Goal: Transaction & Acquisition: Book appointment/travel/reservation

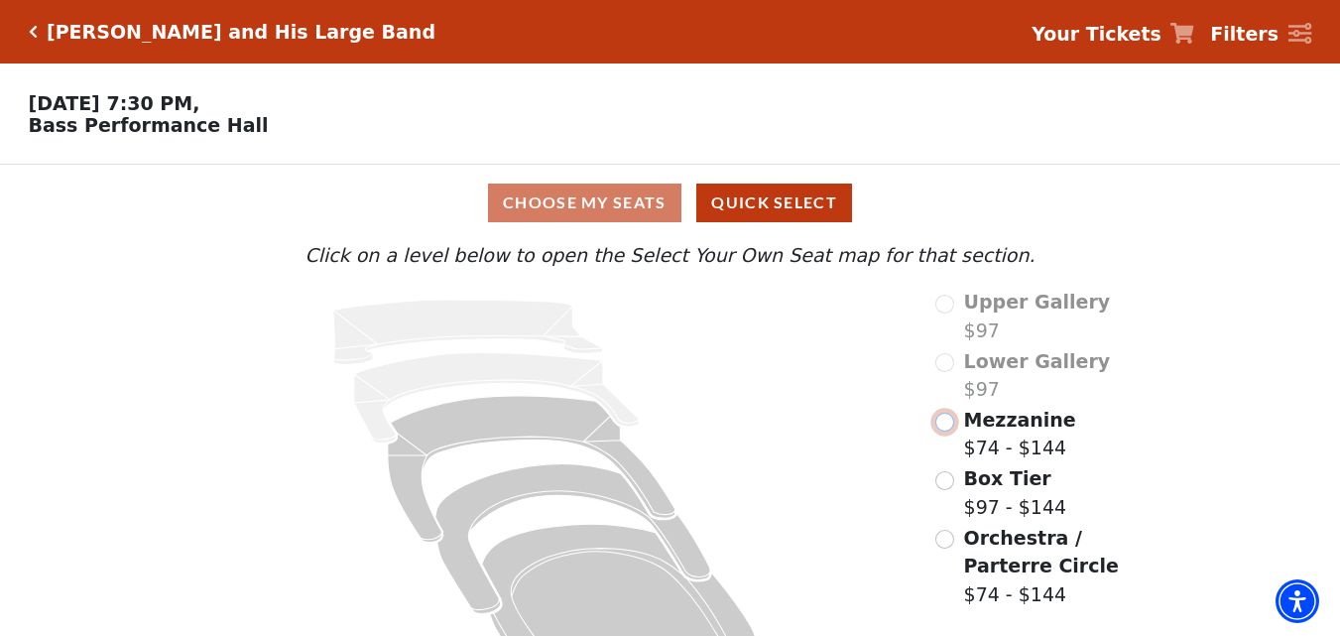
click at [943, 428] on input "Mezzanine$74 - $144\a" at bounding box center [944, 421] width 19 height 19
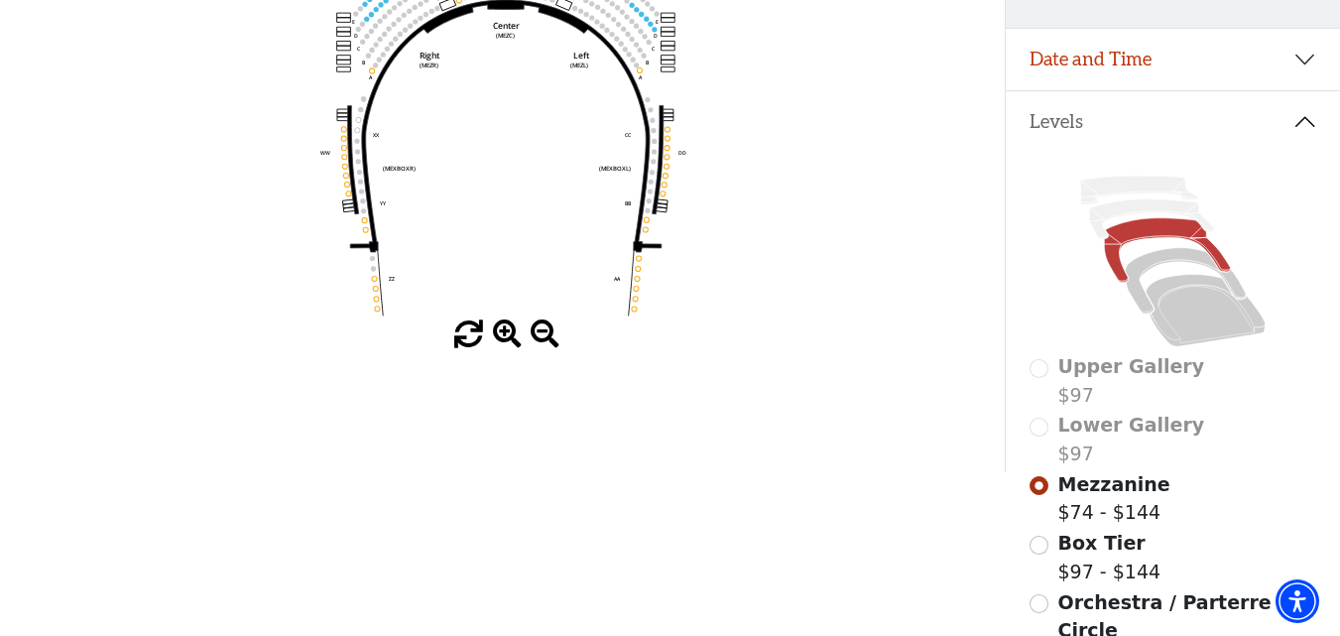
scroll to position [397, 0]
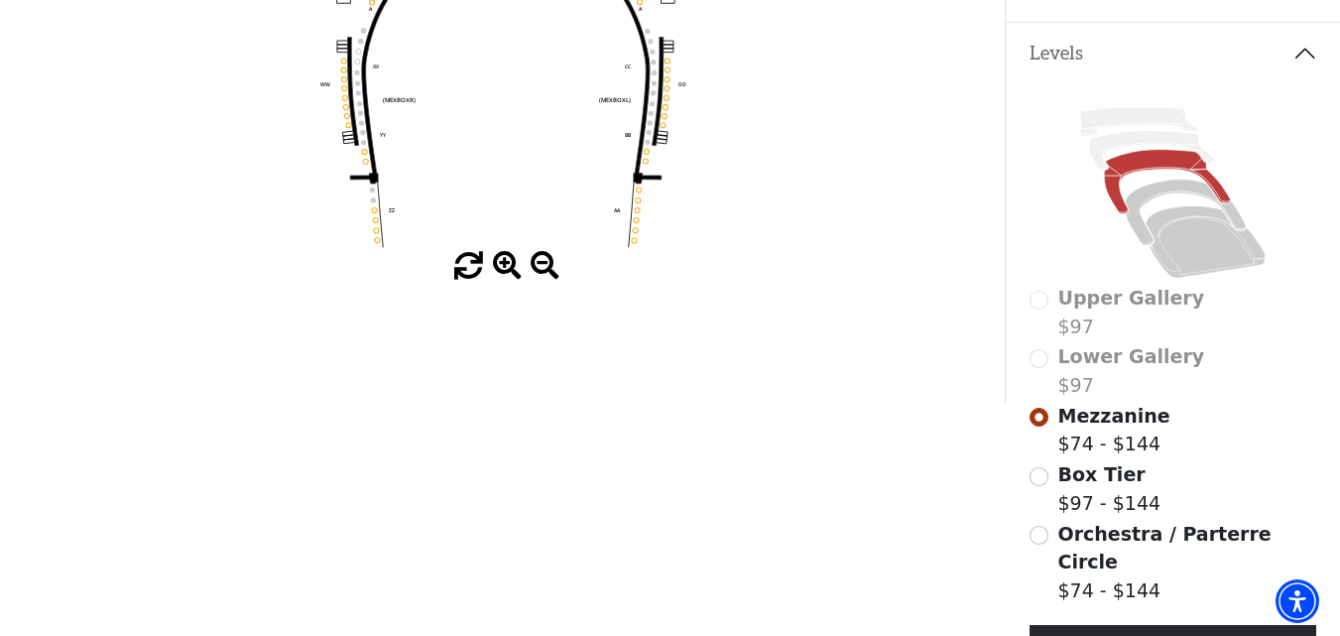
click at [500, 274] on span at bounding box center [507, 266] width 29 height 29
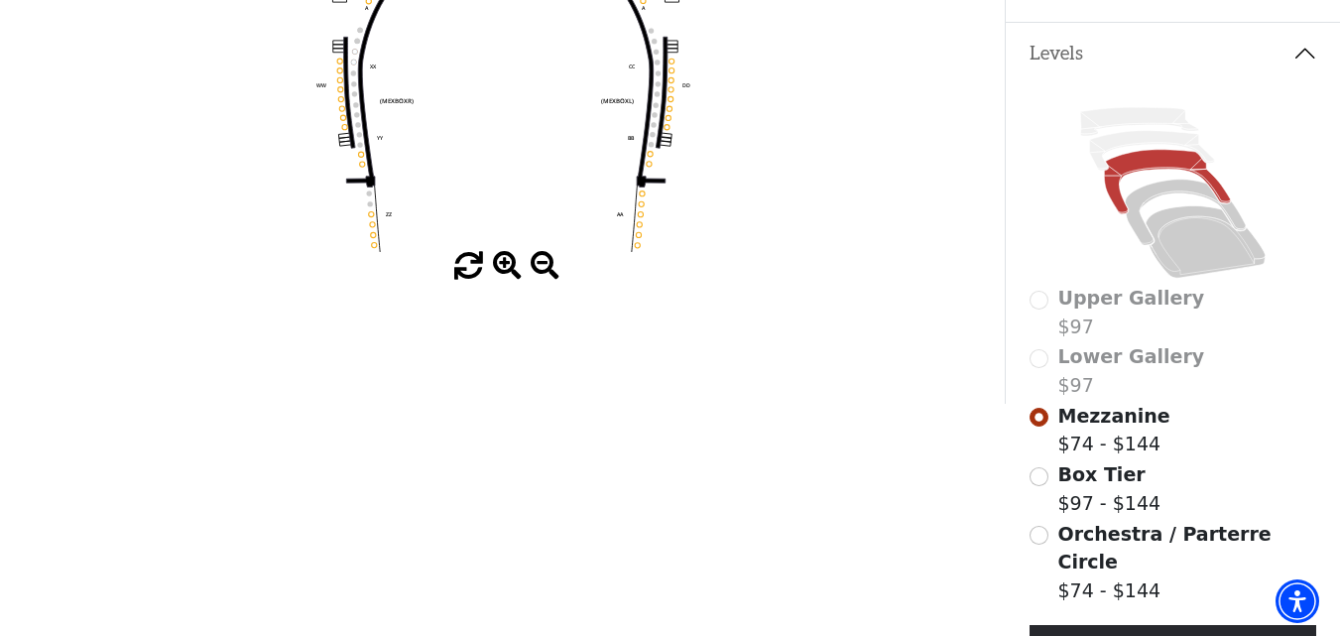
click at [500, 274] on span at bounding box center [507, 266] width 29 height 29
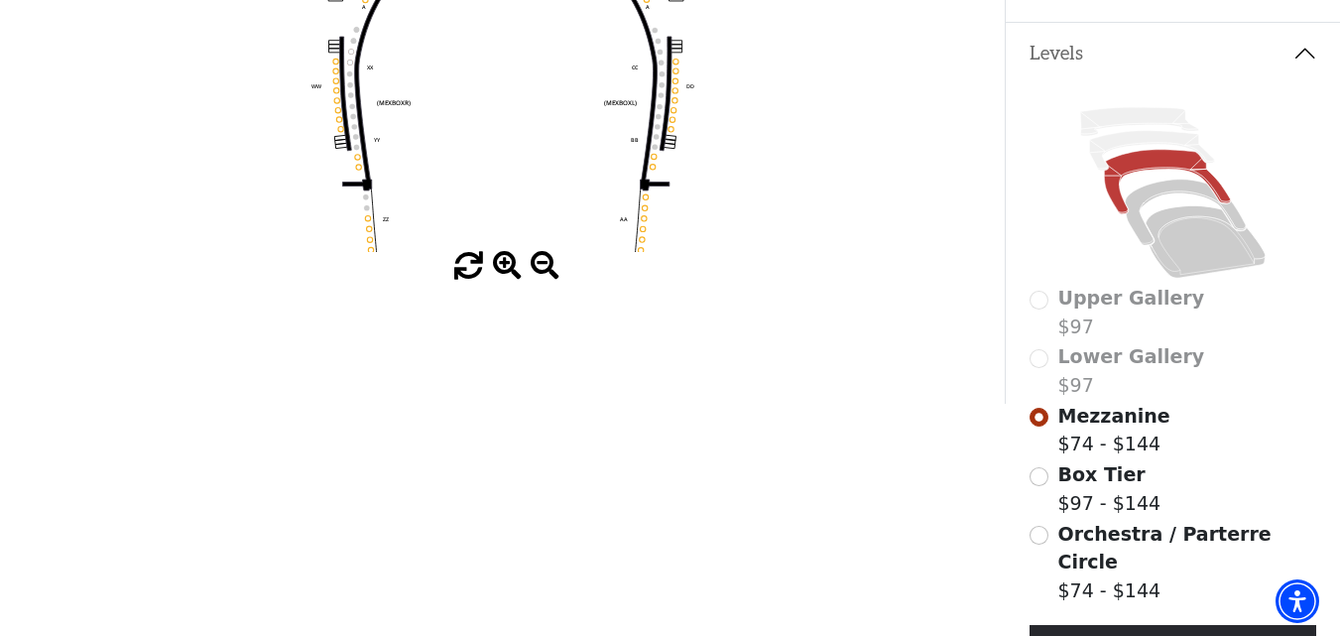
click at [500, 273] on span at bounding box center [507, 266] width 29 height 29
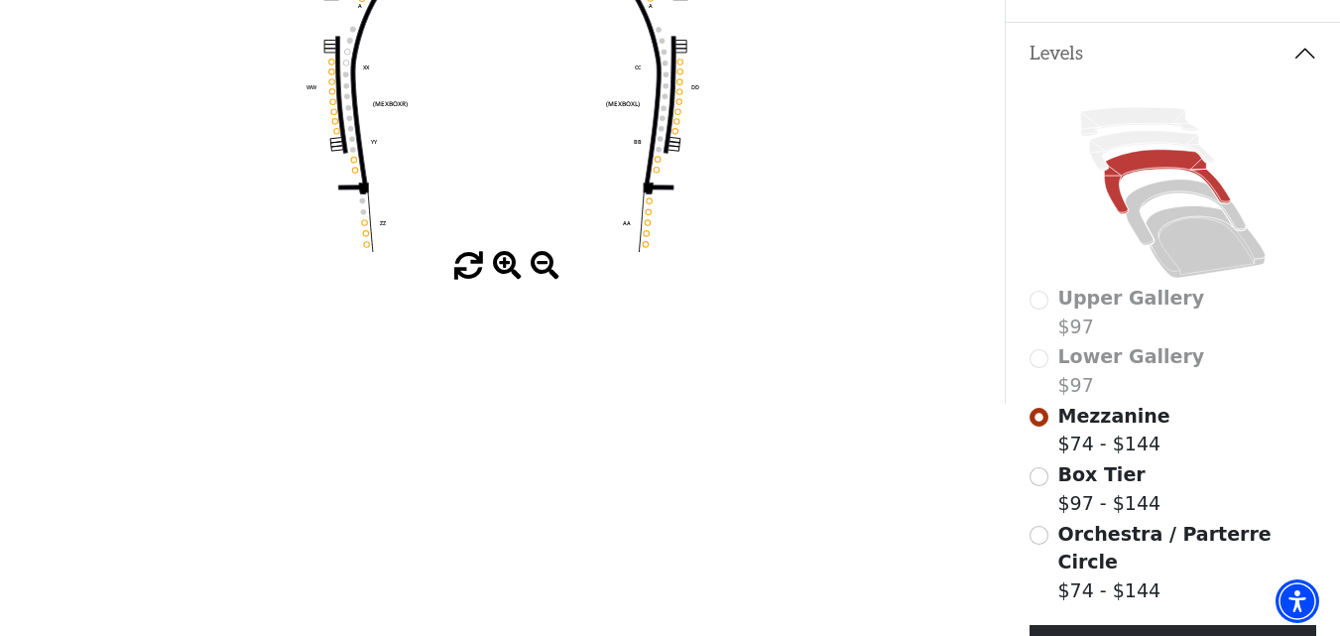
click at [500, 273] on span at bounding box center [507, 266] width 29 height 29
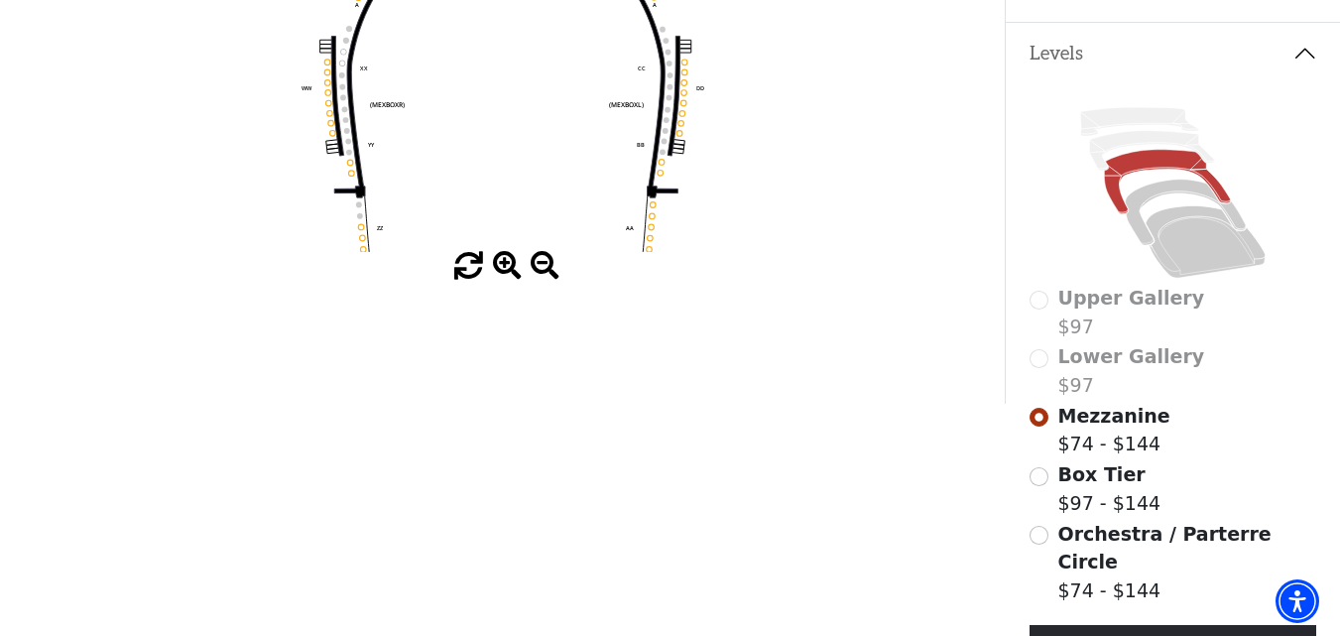
click at [500, 273] on span at bounding box center [507, 266] width 29 height 29
click at [501, 271] on span at bounding box center [507, 266] width 29 height 29
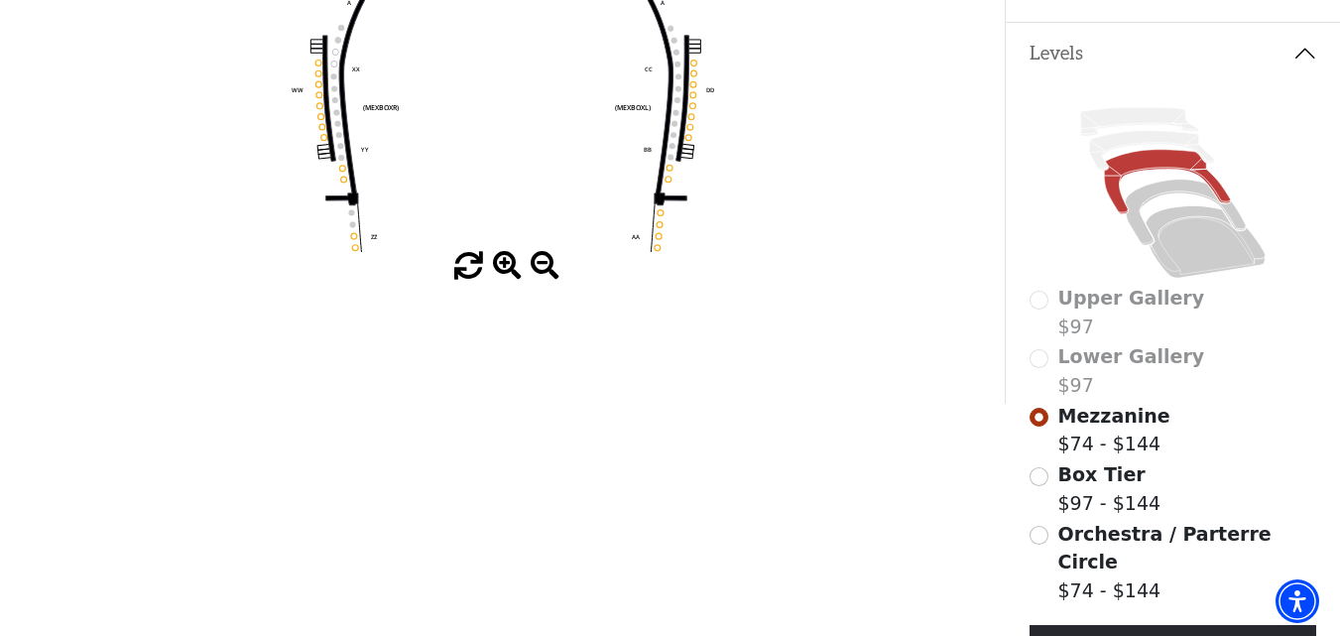
click at [502, 271] on span at bounding box center [507, 266] width 29 height 29
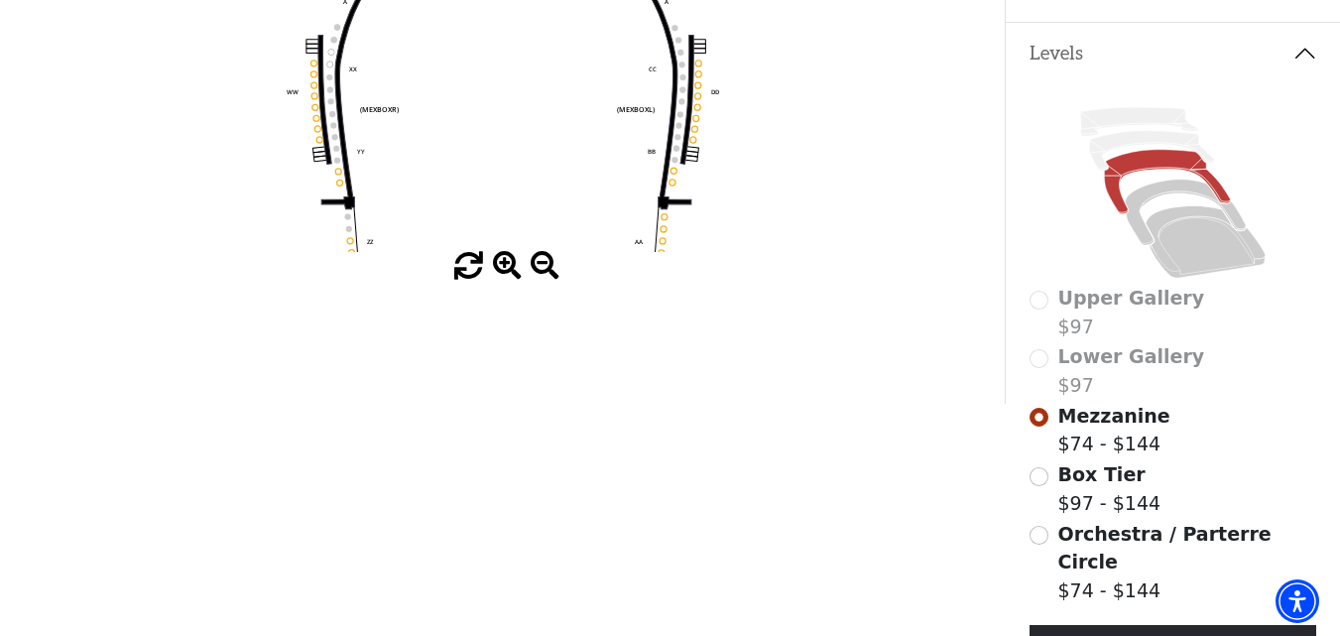
click at [502, 270] on span at bounding box center [507, 266] width 29 height 29
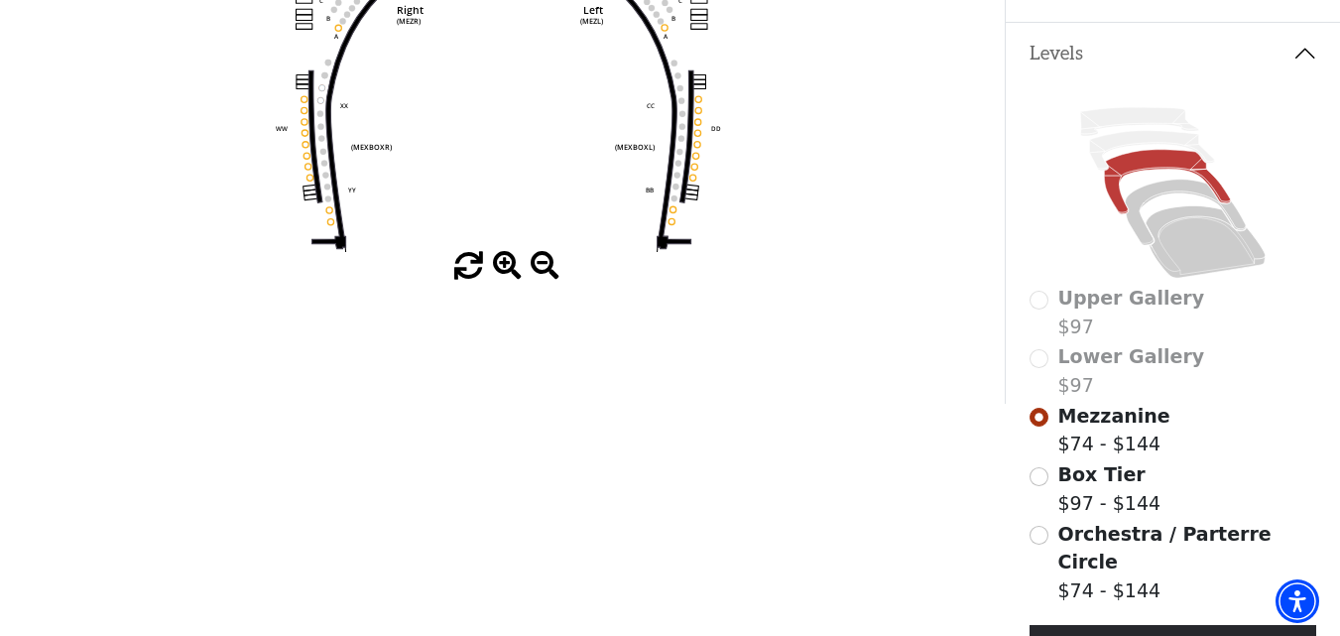
drag, startPoint x: 546, startPoint y: 133, endPoint x: 528, endPoint y: 331, distance: 199.2
click at [528, 337] on div "Choose My Seats Quick Select Current Level Mezzanine Click on a level below to …" at bounding box center [502, 86] width 1004 height 636
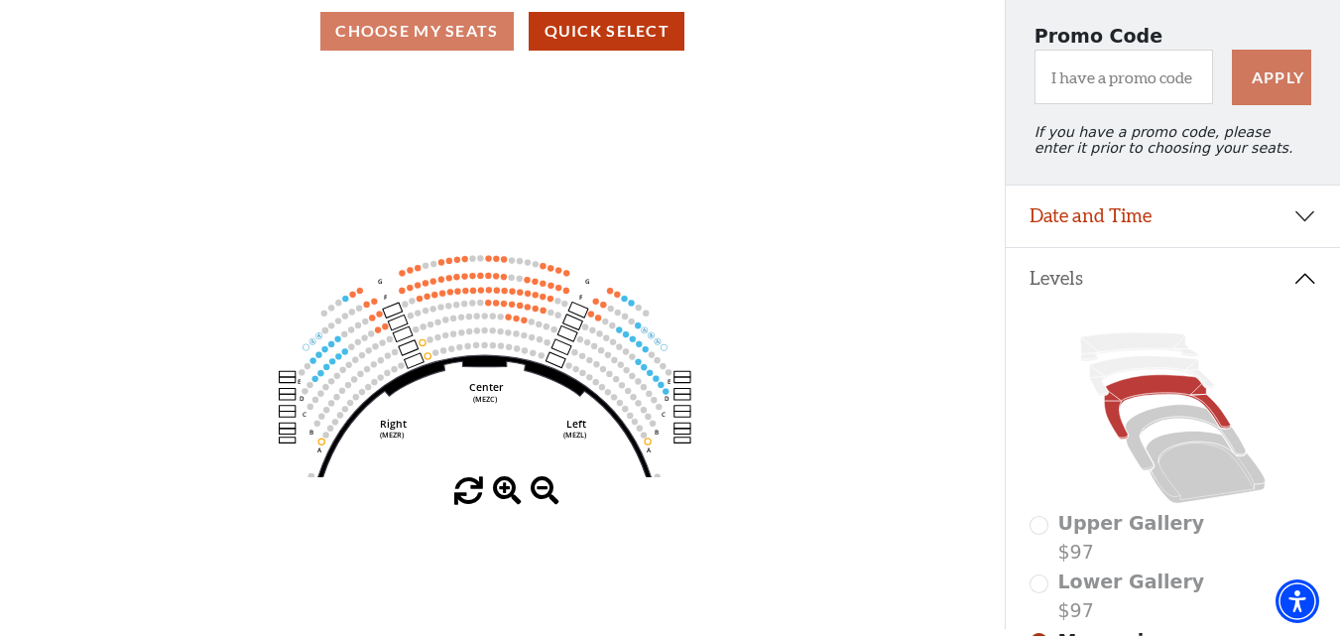
scroll to position [99, 0]
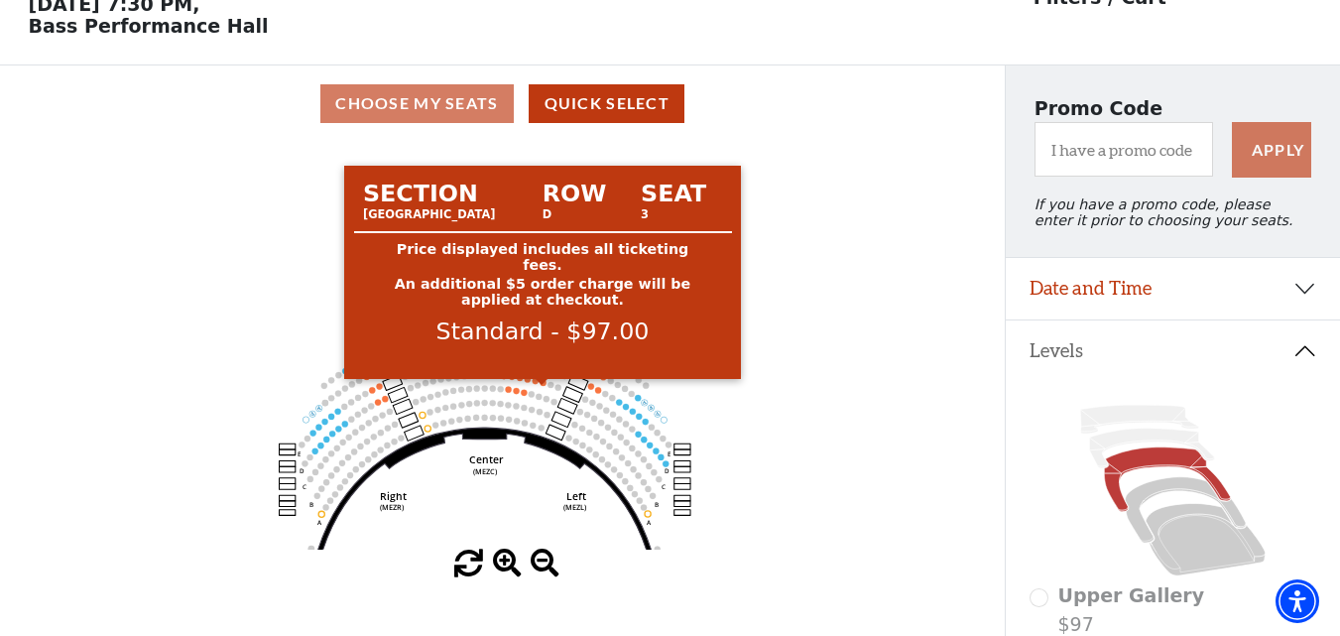
click at [543, 385] on circle at bounding box center [542, 382] width 6 height 6
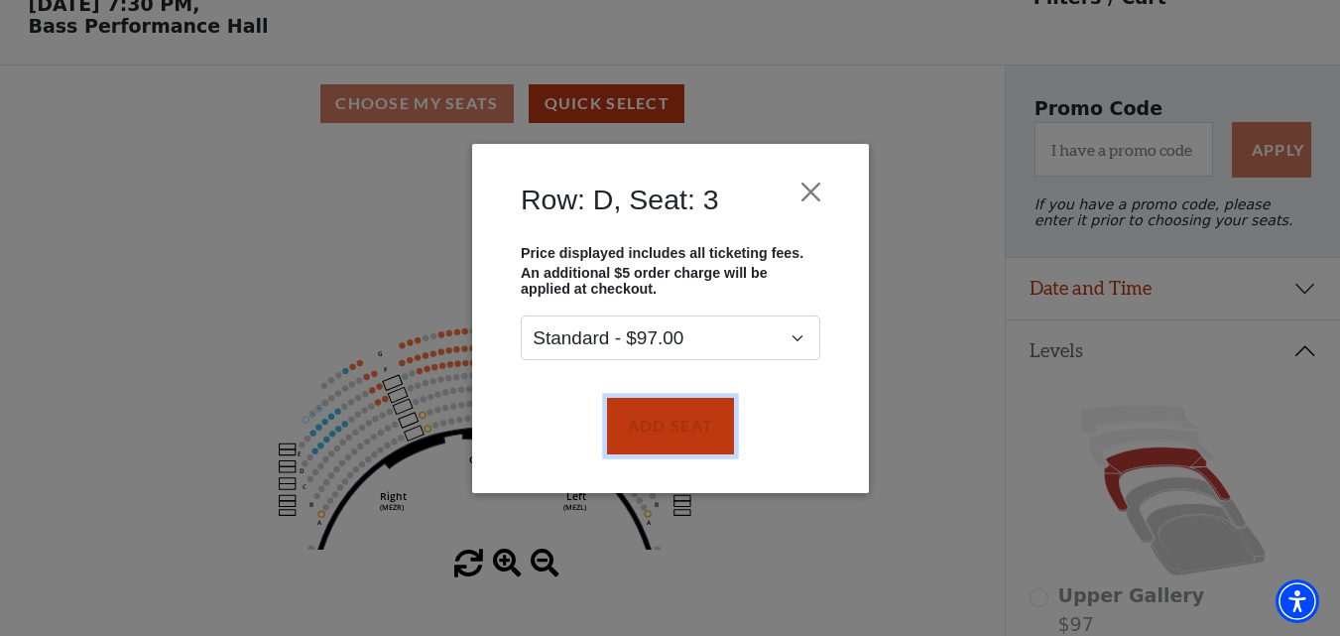
click at [640, 411] on button "Add Seat" at bounding box center [669, 426] width 127 height 56
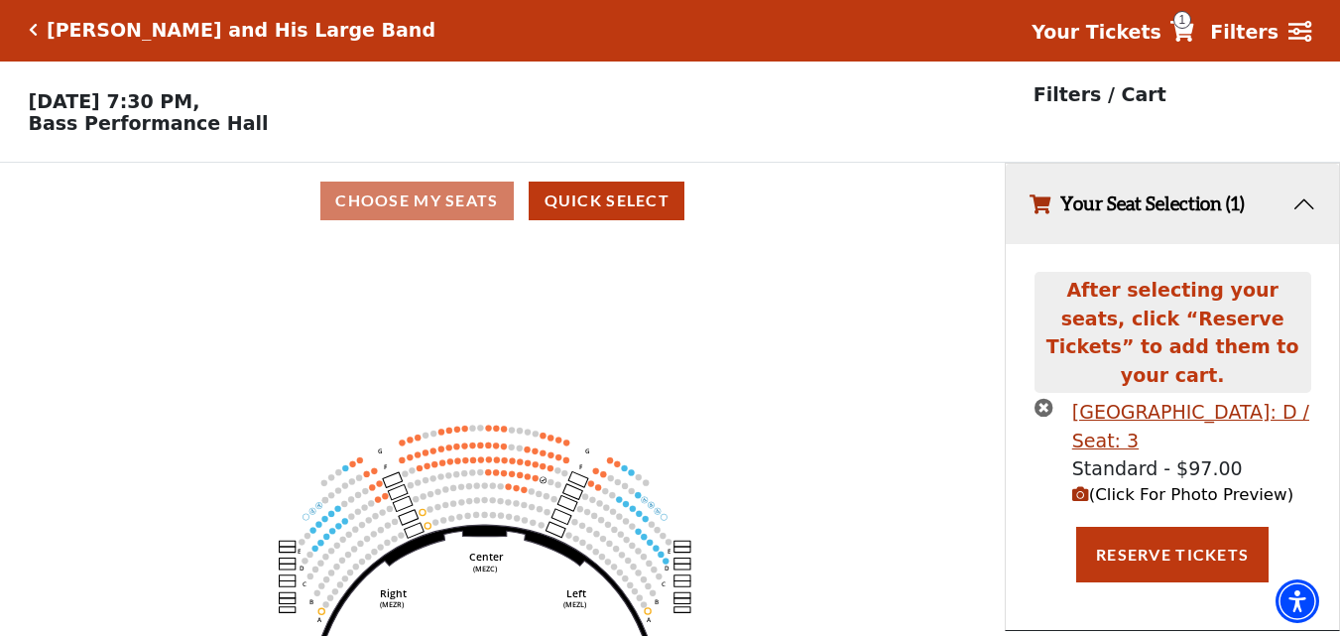
scroll to position [0, 0]
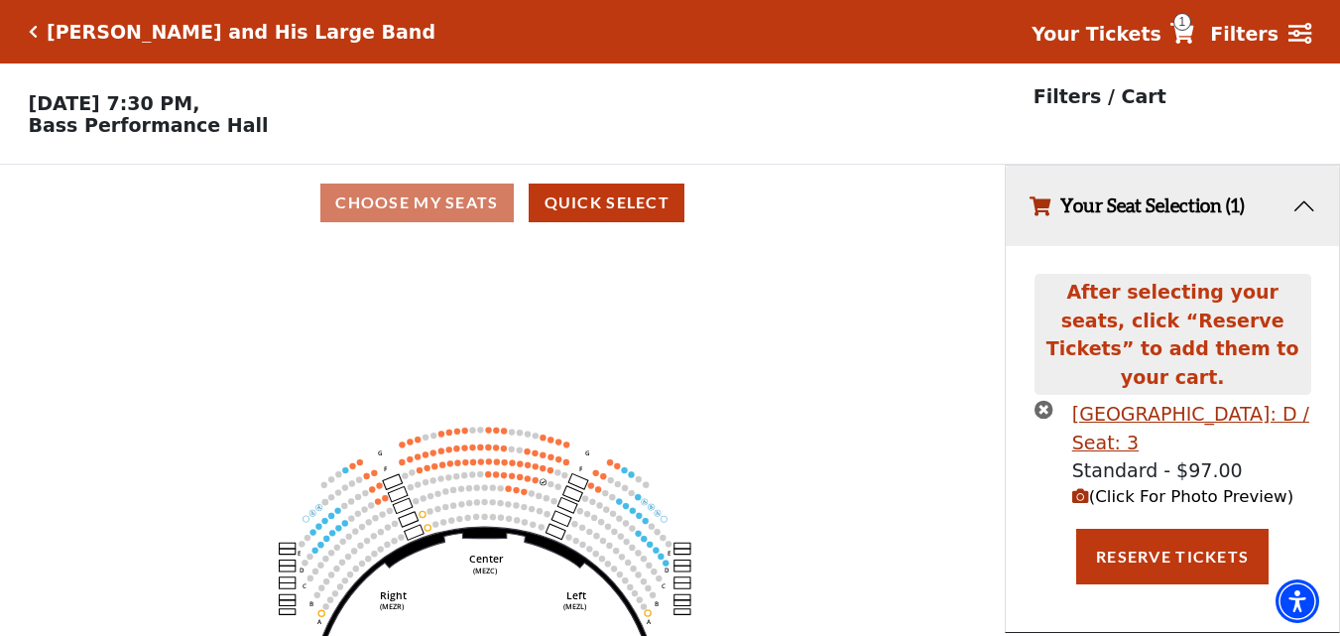
click at [538, 491] on icon "Center (MEZC) Right (MEZR) Left (MEZL) (MEXBOXR) (MEXBOXL) XX WW CC DD YY BB ZZ…" at bounding box center [503, 445] width 904 height 408
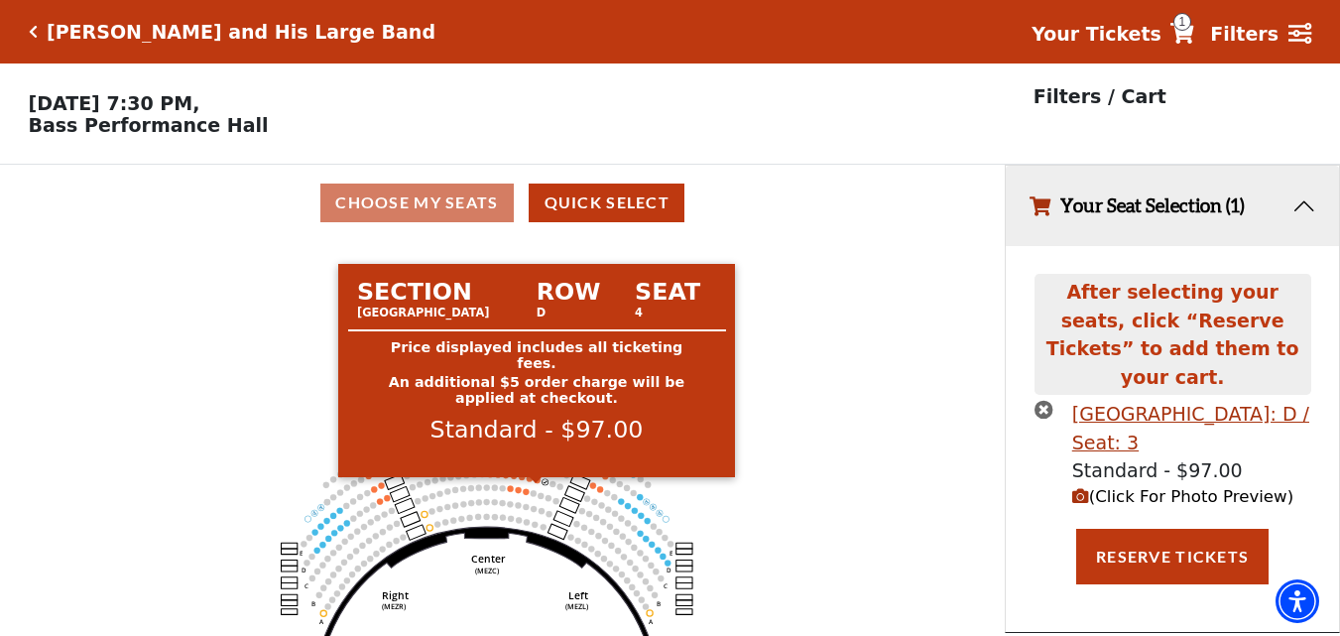
click at [538, 483] on circle at bounding box center [536, 480] width 6 height 6
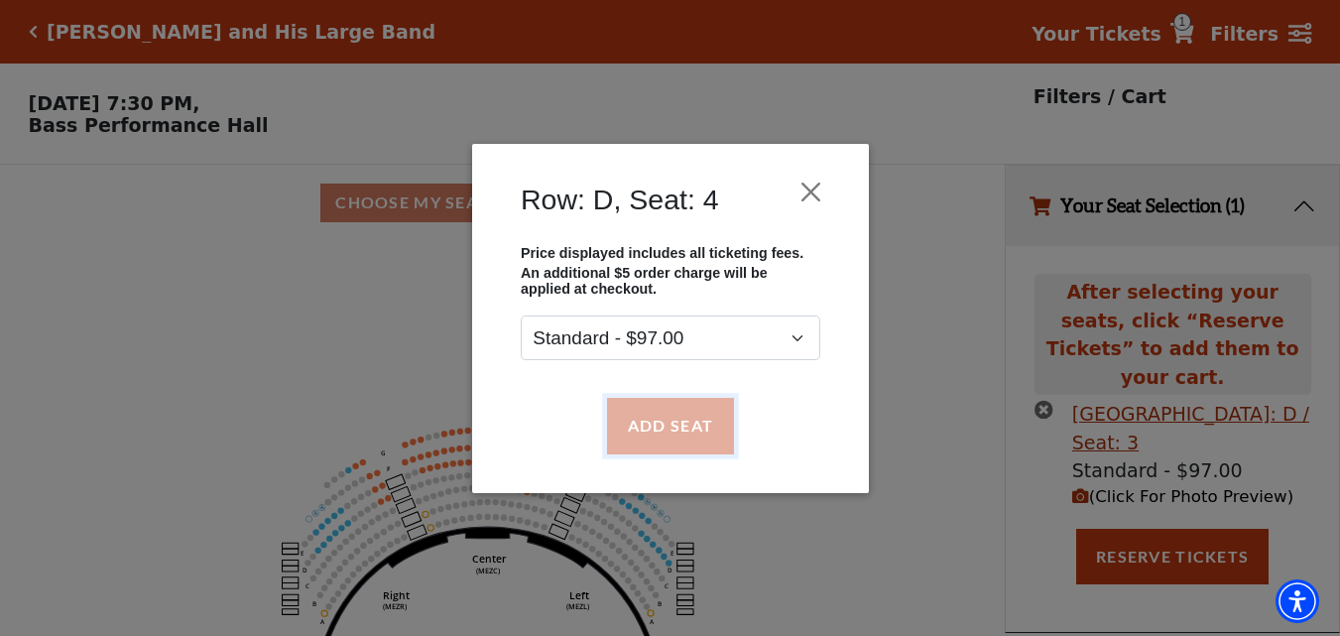
click at [670, 449] on button "Add Seat" at bounding box center [669, 426] width 127 height 56
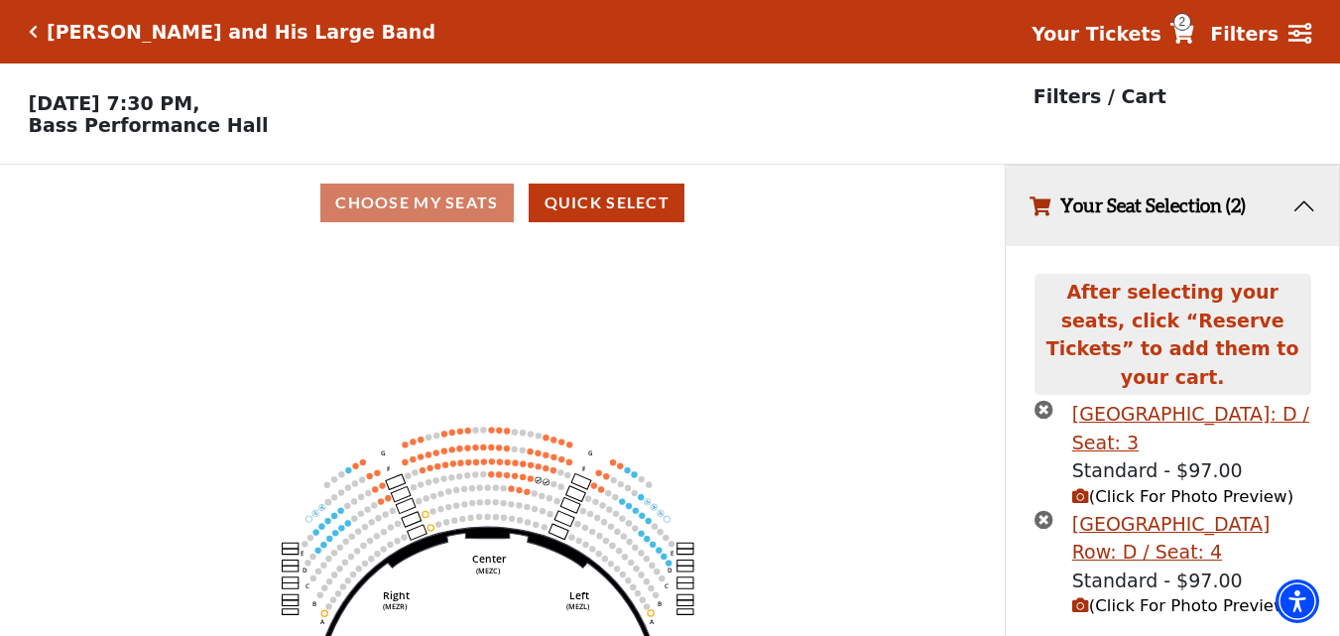
scroll to position [38, 0]
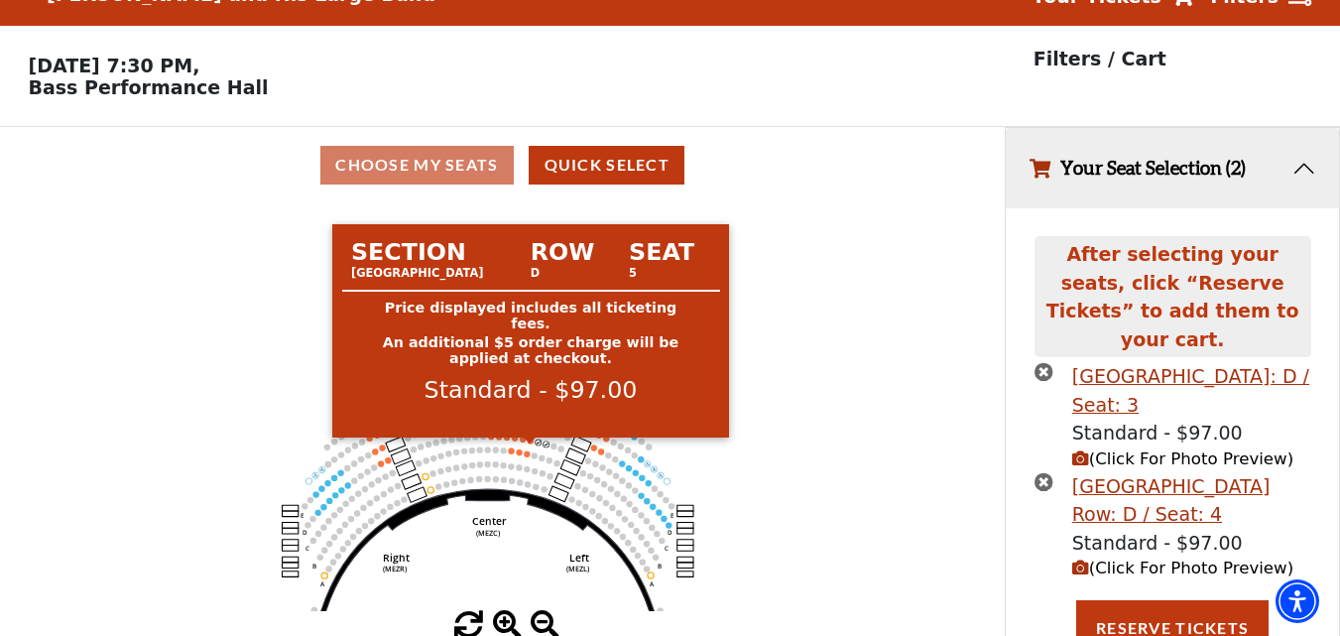
click at [532, 443] on circle at bounding box center [530, 440] width 6 height 6
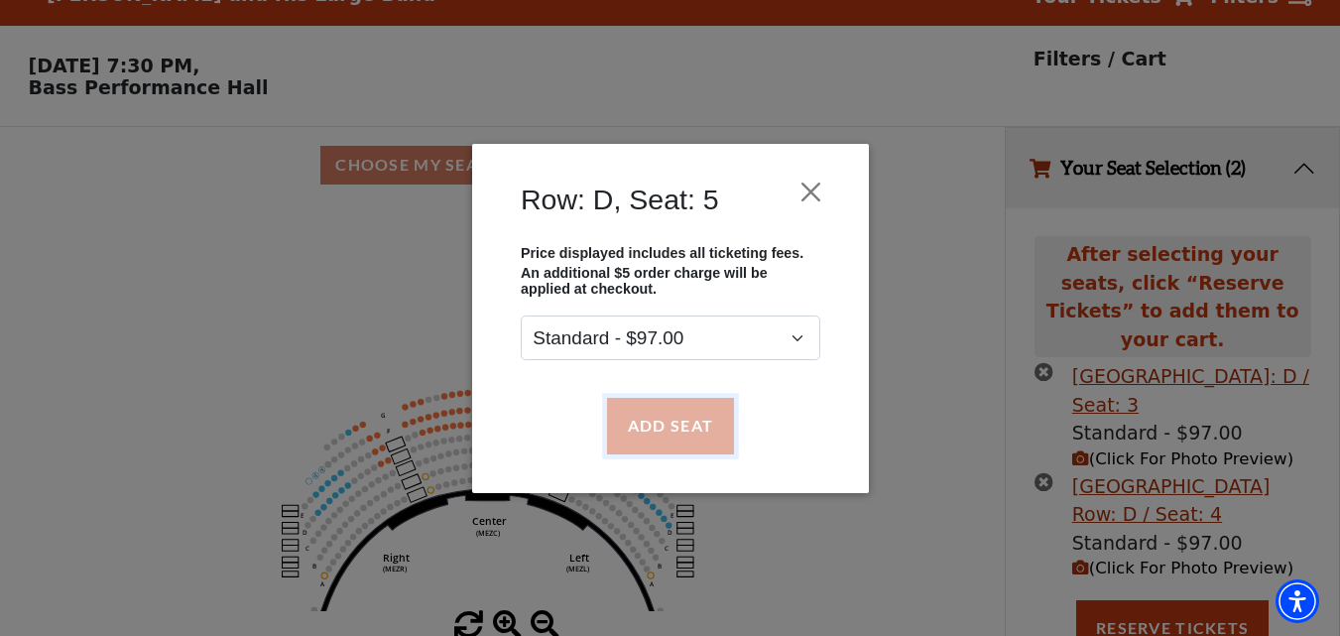
click at [653, 423] on button "Add Seat" at bounding box center [669, 426] width 127 height 56
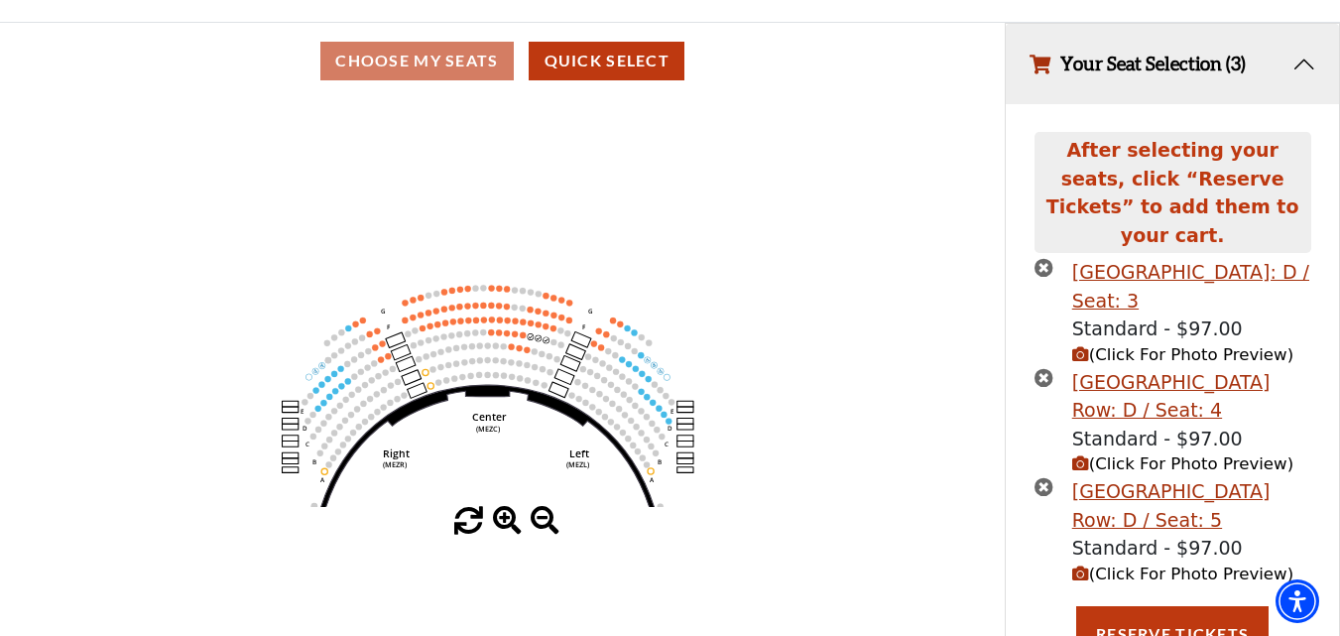
scroll to position [148, 0]
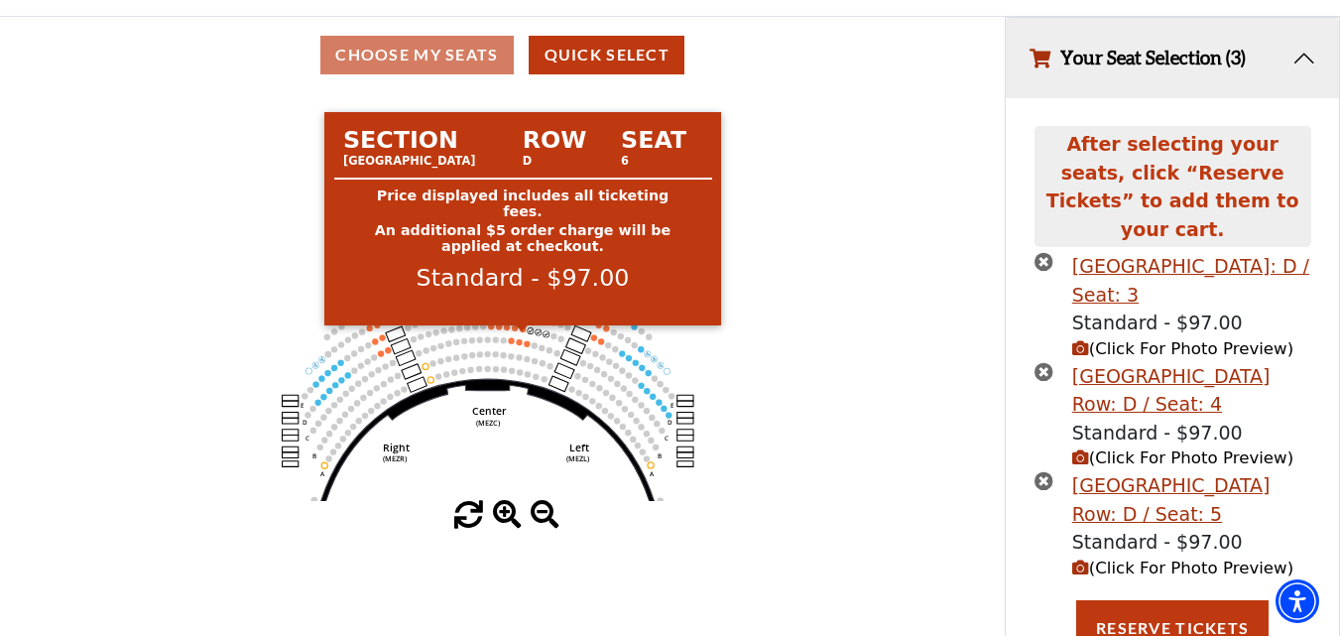
click at [525, 331] on circle at bounding box center [523, 328] width 6 height 6
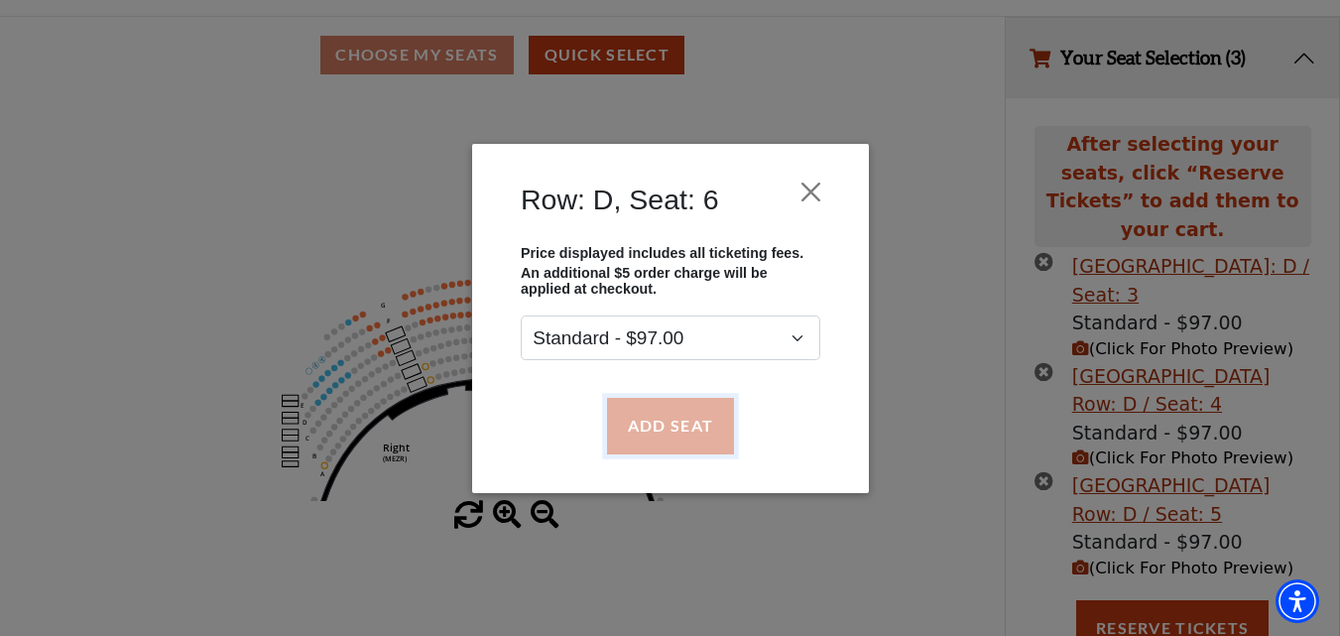
click at [664, 414] on button "Add Seat" at bounding box center [669, 426] width 127 height 56
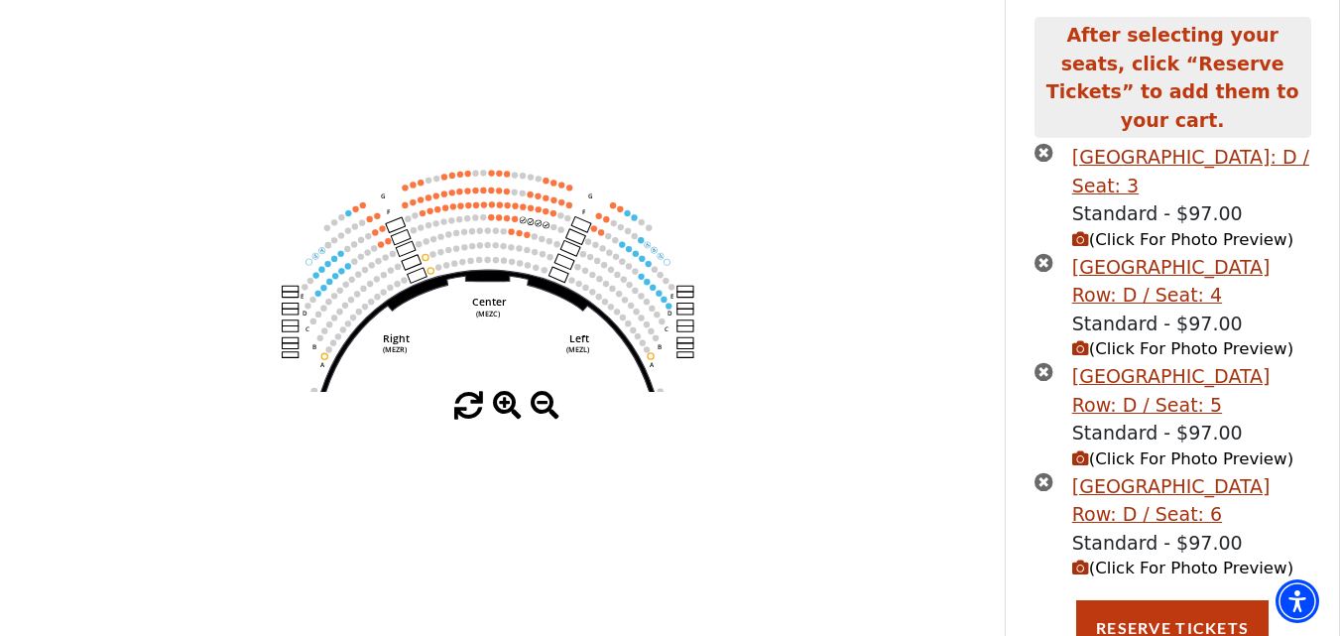
scroll to position [305, 0]
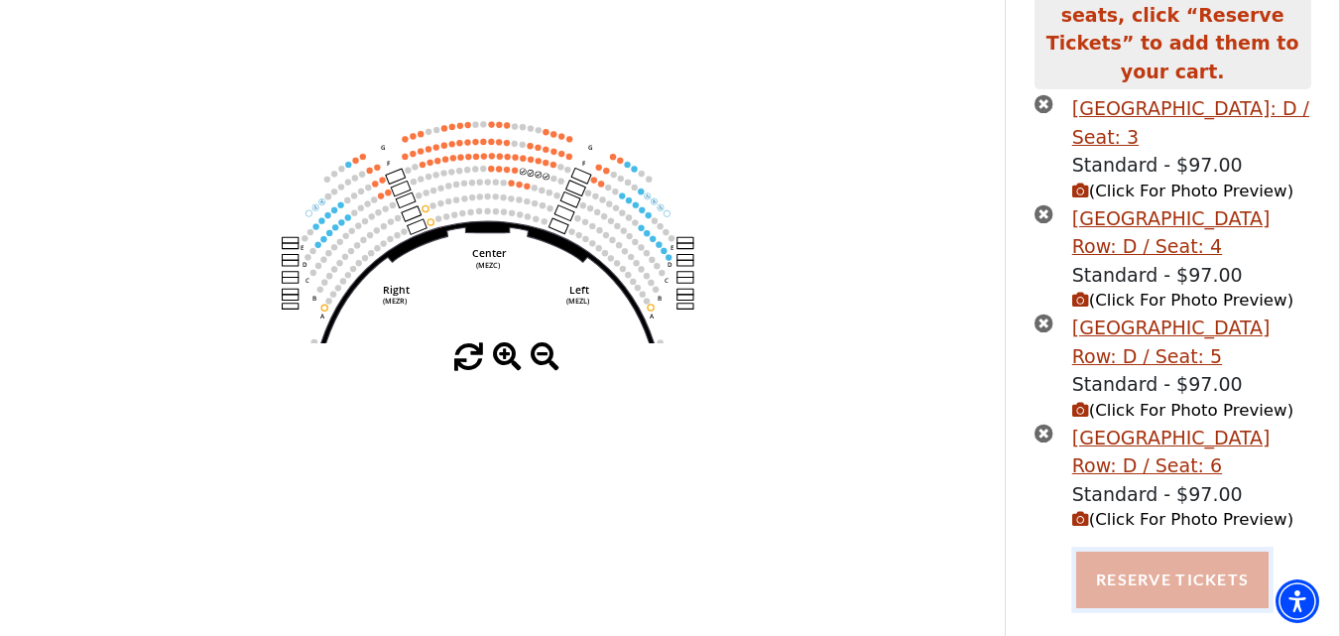
click at [1151, 560] on button "Reserve Tickets" at bounding box center [1172, 579] width 192 height 56
click at [1120, 551] on button "Reserve Tickets" at bounding box center [1172, 579] width 192 height 56
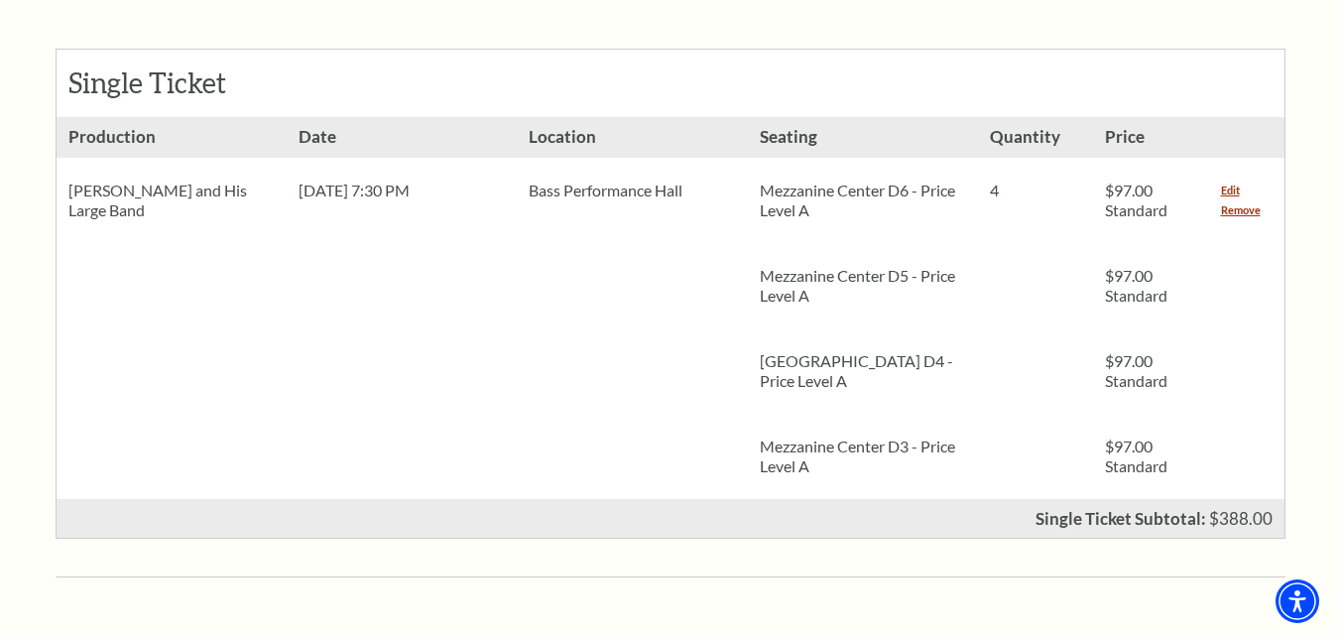
scroll to position [892, 0]
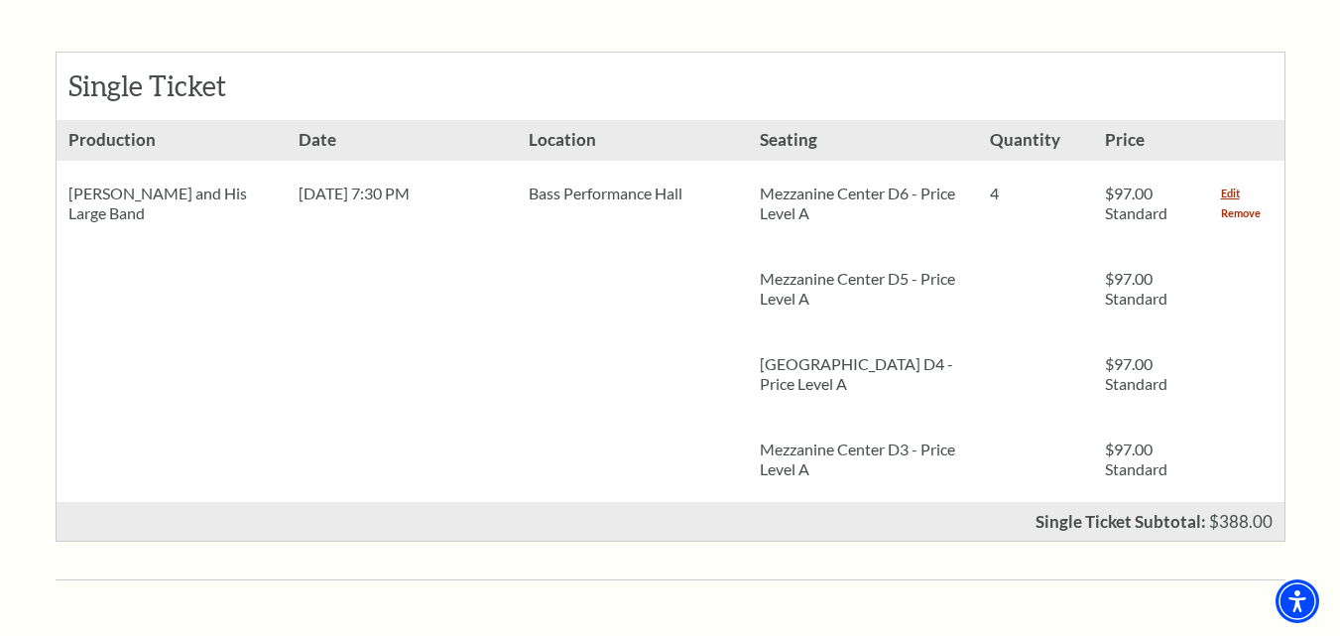
click at [1242, 203] on link "Remove" at bounding box center [1241, 213] width 40 height 20
